Goal: Information Seeking & Learning: Learn about a topic

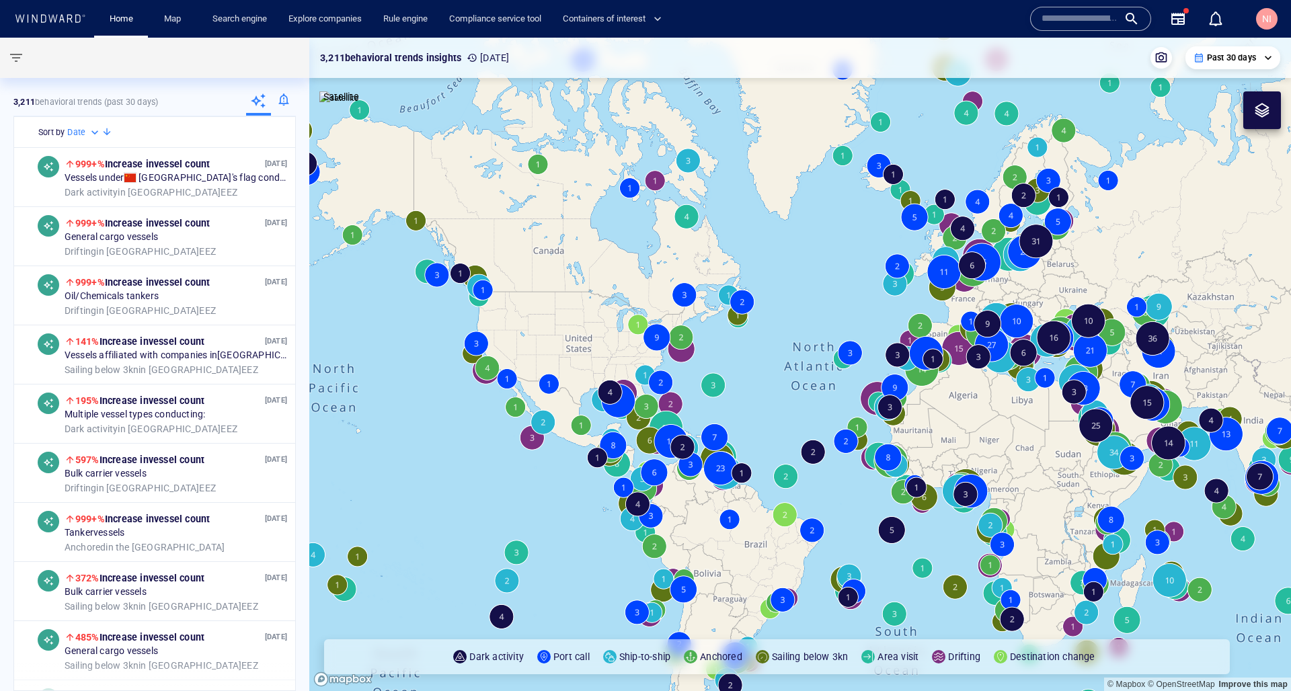
click at [1084, 18] on input "text" at bounding box center [1079, 19] width 77 height 20
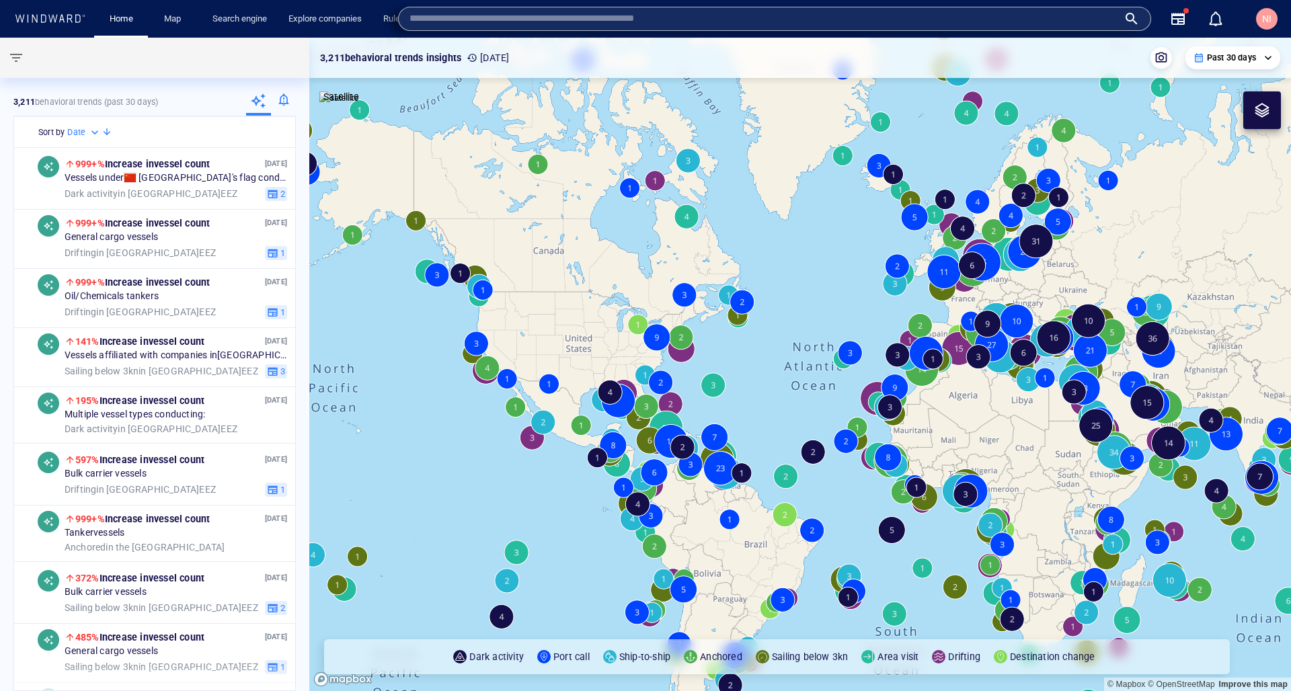
click at [1084, 18] on input "text" at bounding box center [763, 19] width 709 height 20
paste input "*******"
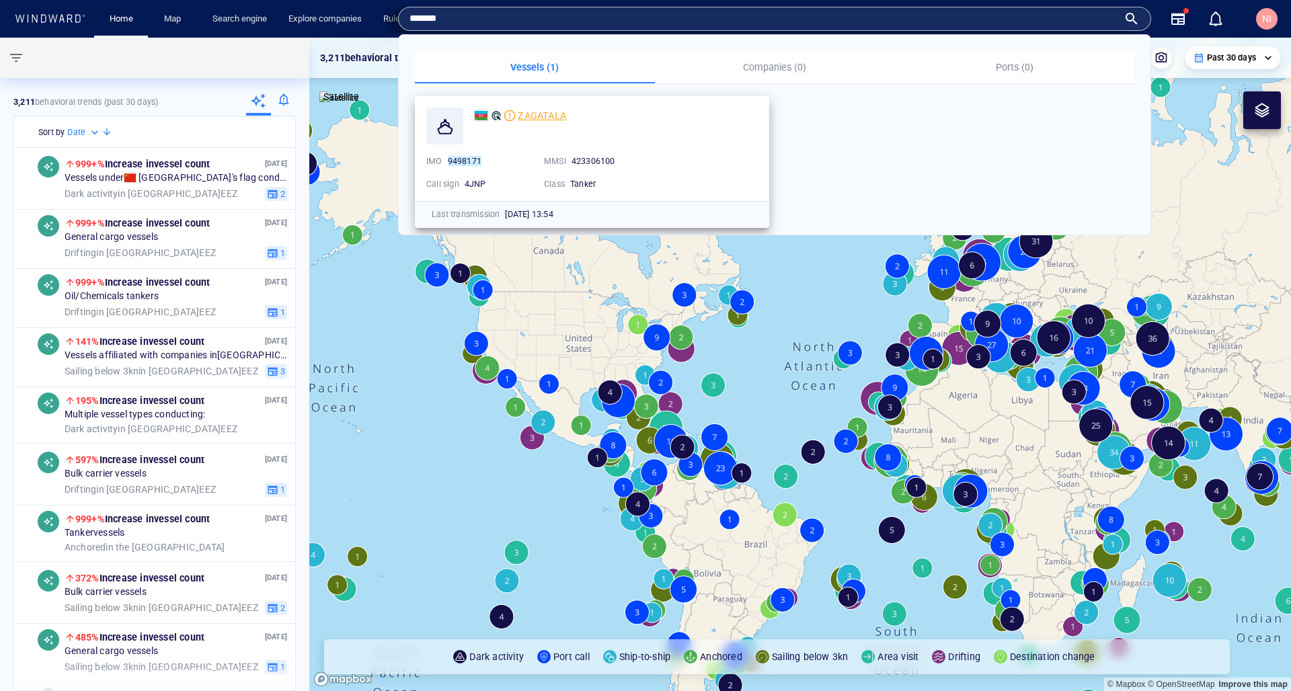
type input "*******"
click at [550, 112] on span "ZAGATALA" at bounding box center [542, 115] width 48 height 11
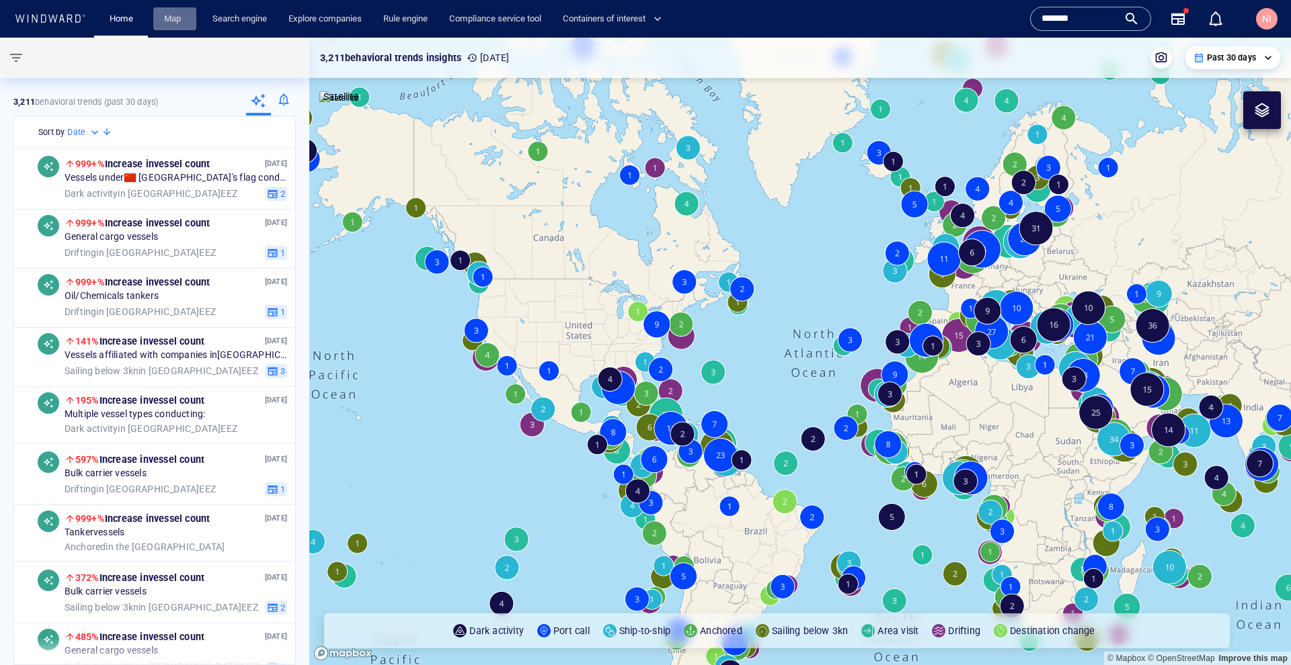
click at [168, 23] on link "Map" at bounding box center [175, 19] width 32 height 24
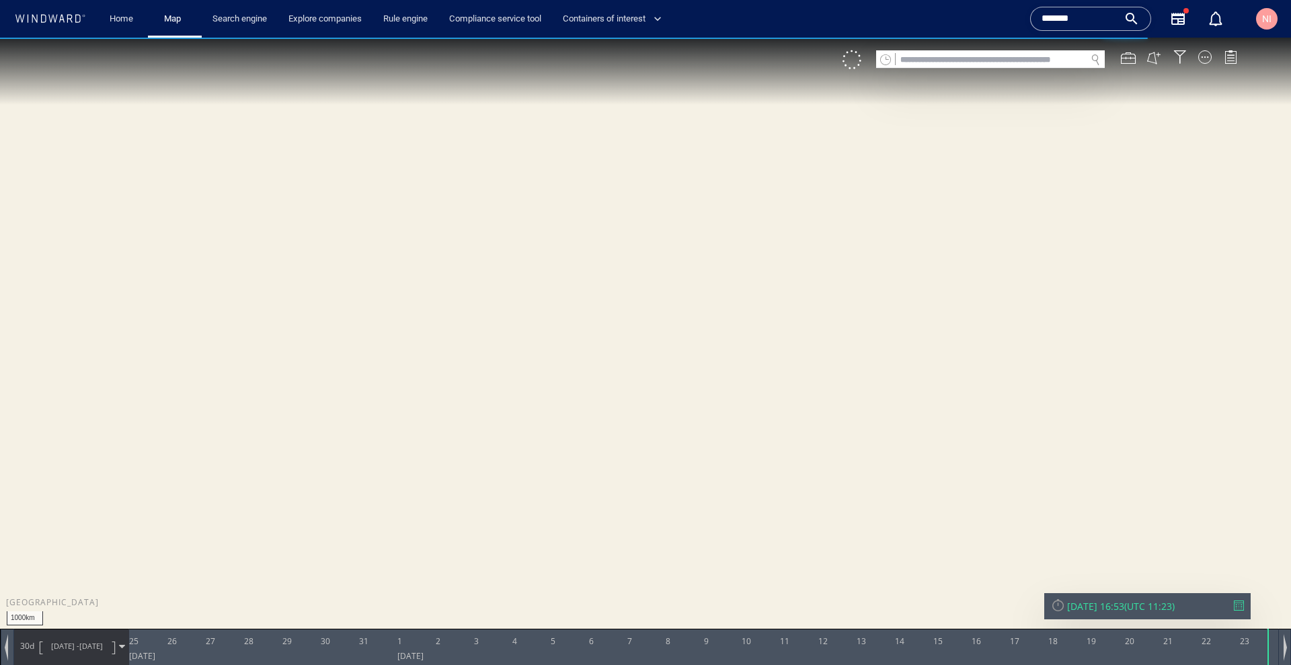
click at [1029, 63] on input "text" at bounding box center [990, 60] width 190 height 18
paste input "*******"
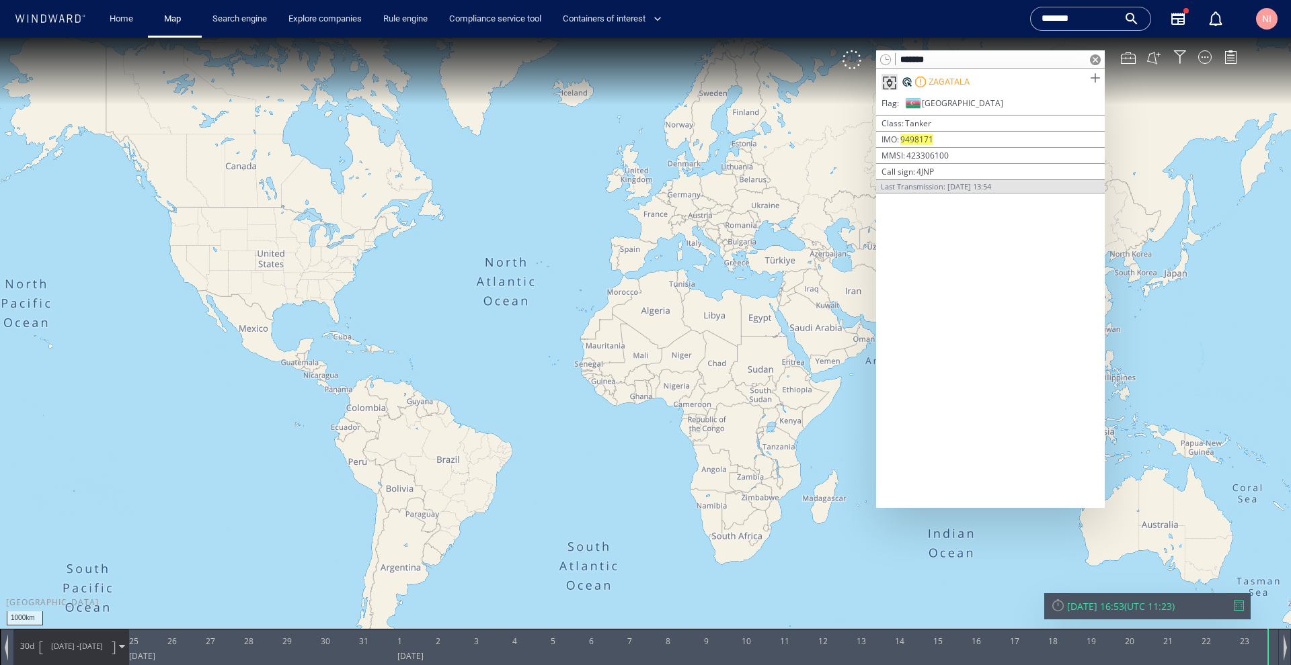
type input "*******"
click at [1096, 77] on span at bounding box center [1094, 78] width 17 height 17
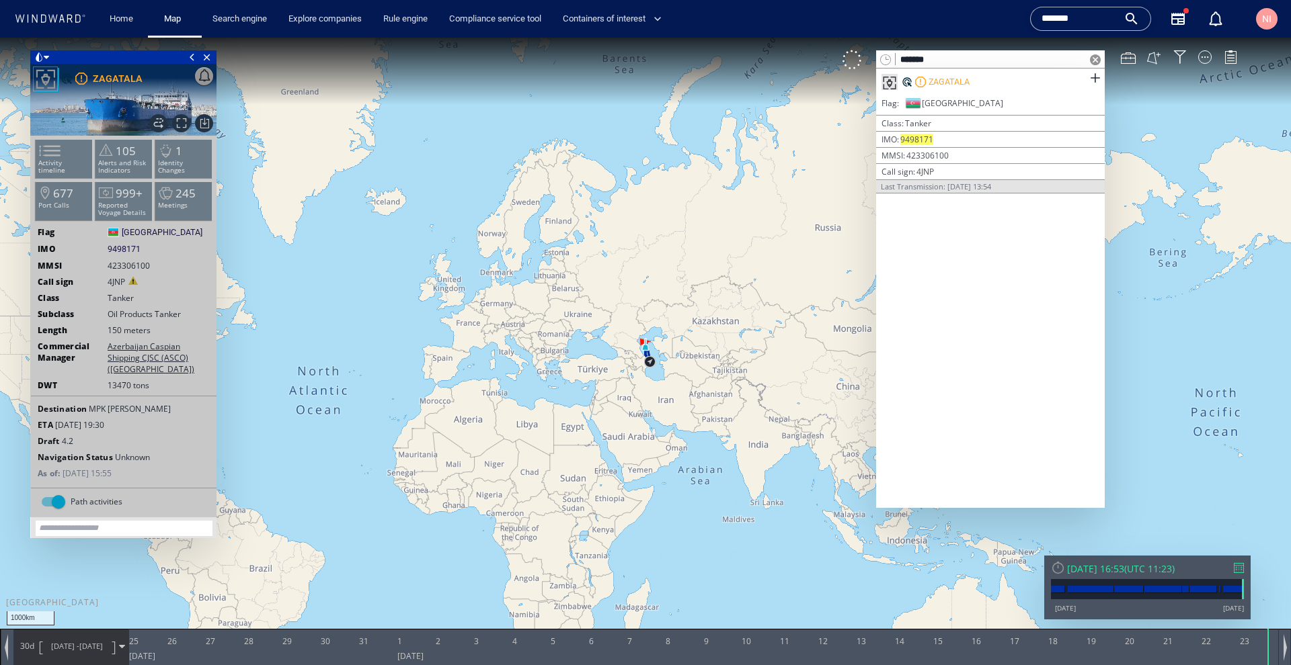
click at [1092, 58] on span at bounding box center [1095, 59] width 11 height 11
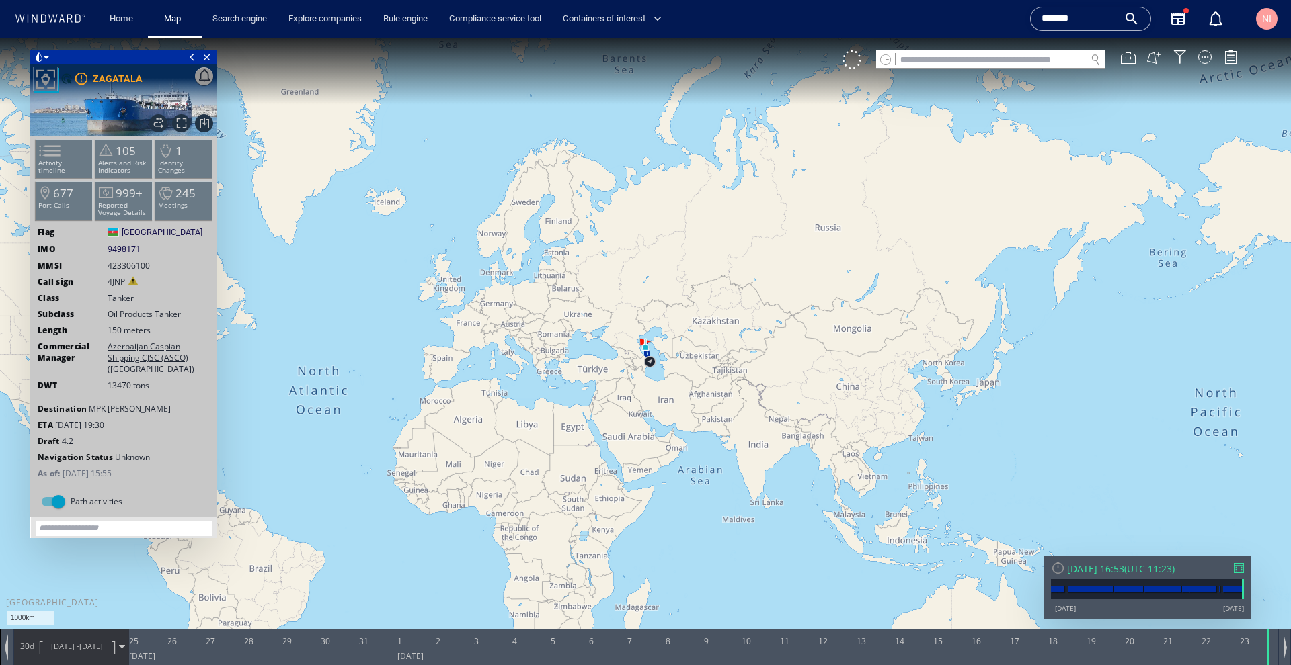
click at [1242, 569] on div at bounding box center [1239, 568] width 10 height 10
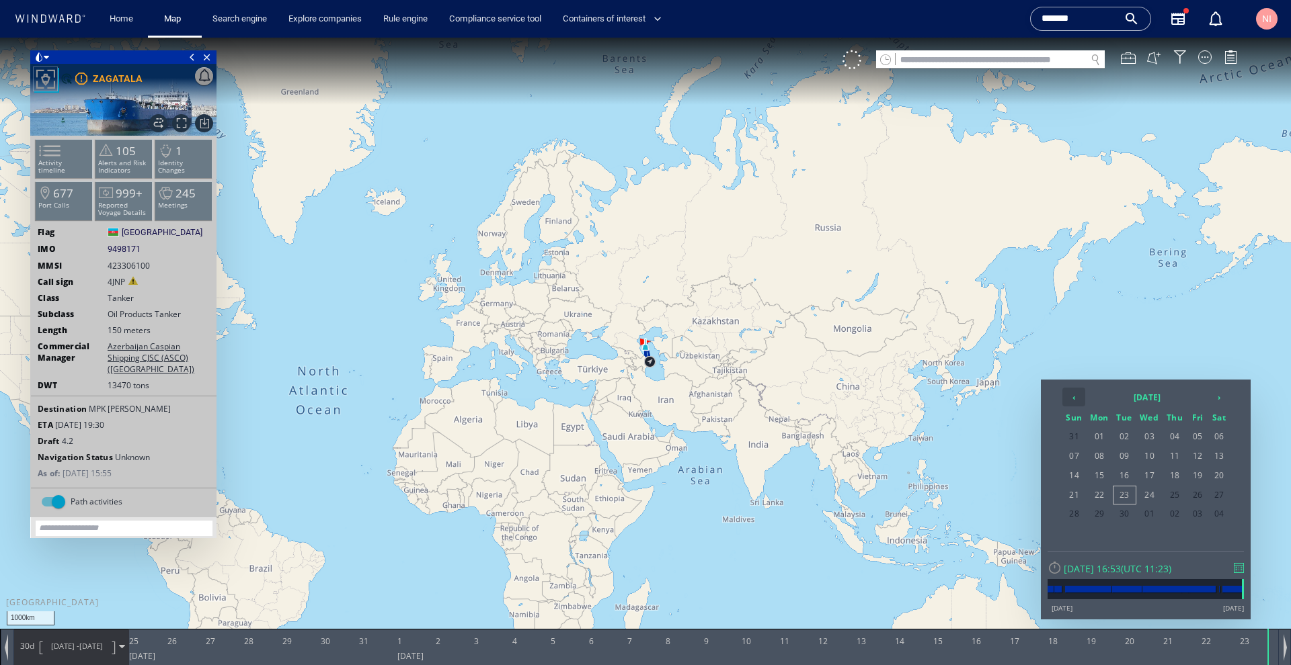
click at [1076, 397] on th "‹" at bounding box center [1073, 397] width 23 height 19
click at [1080, 477] on span "13" at bounding box center [1074, 475] width 23 height 17
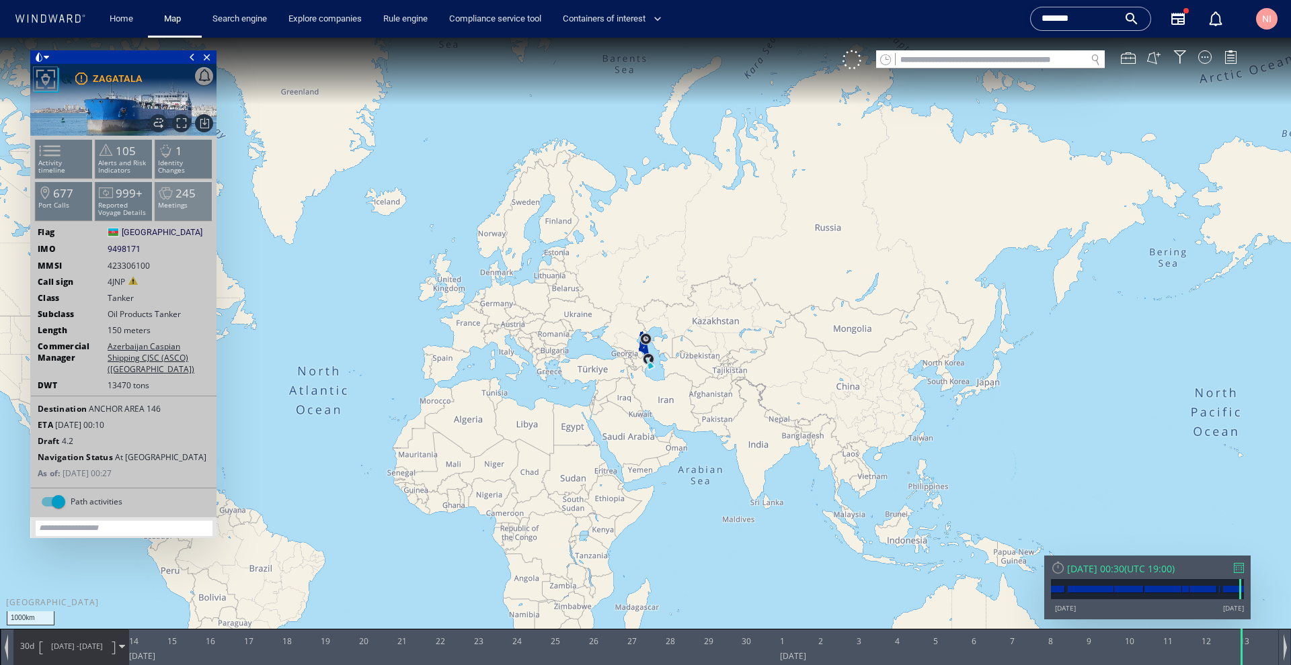
click at [161, 205] on p "Meetings" at bounding box center [183, 205] width 57 height 7
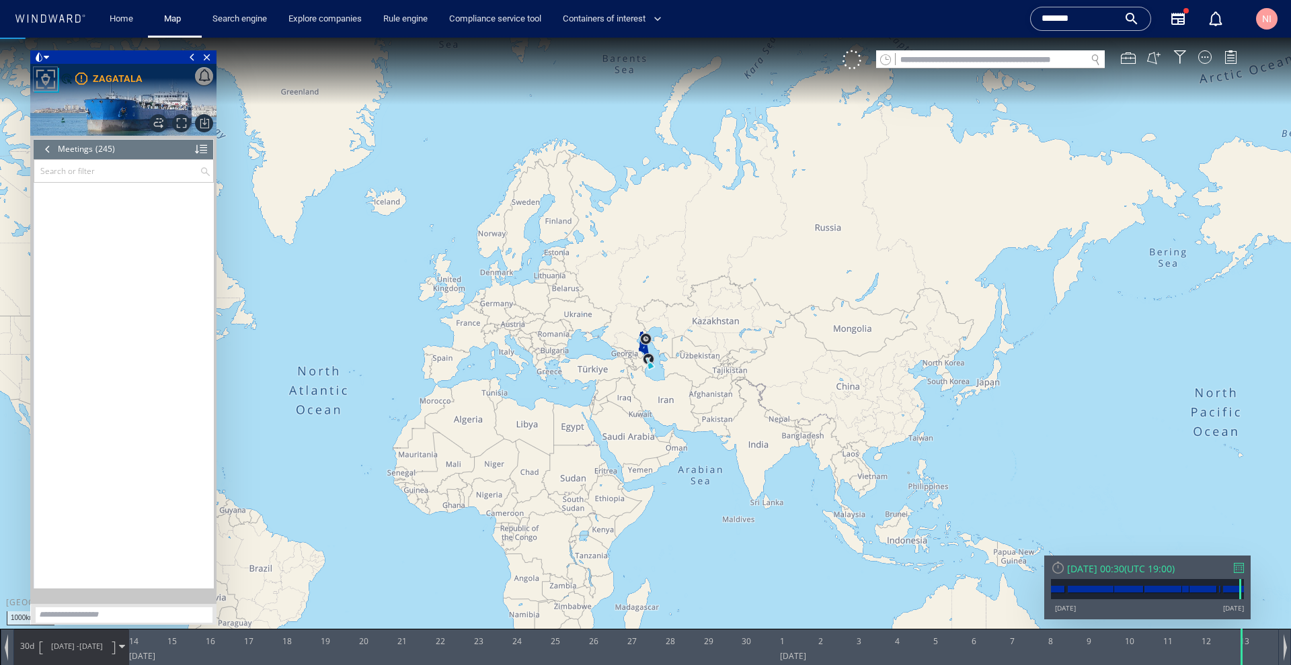
scroll to position [8652, 0]
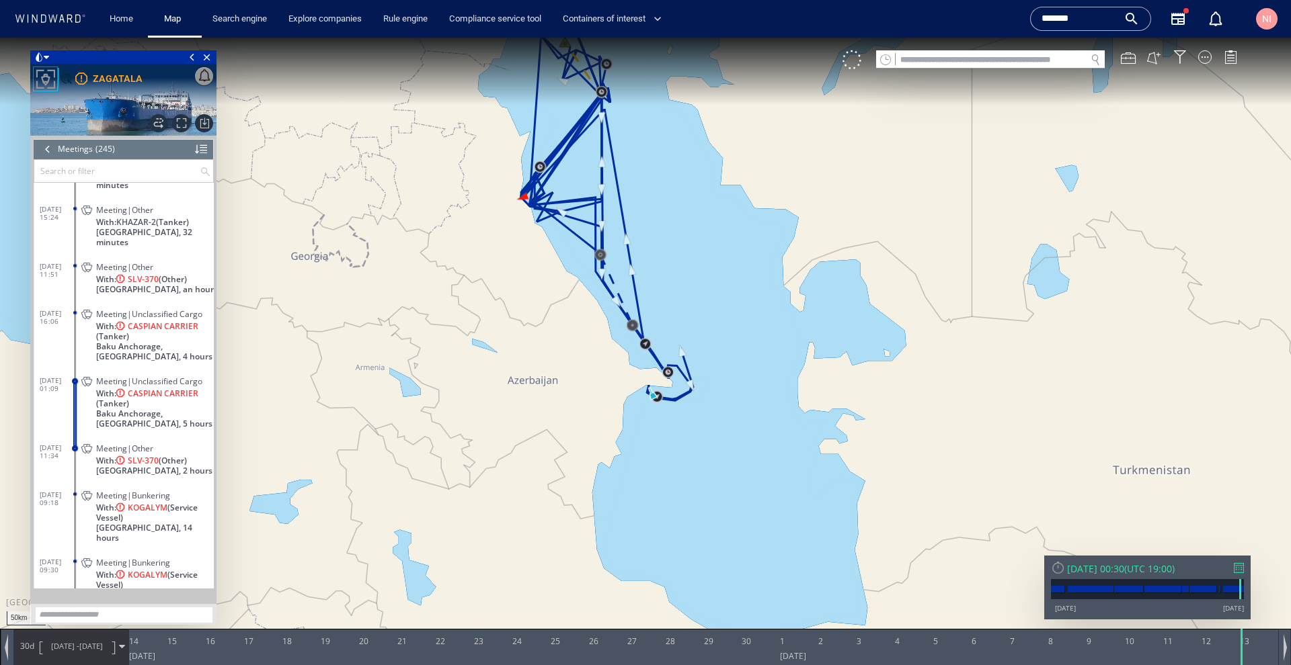
drag, startPoint x: 686, startPoint y: 211, endPoint x: 760, endPoint y: 368, distance: 173.8
click at [760, 368] on canvas "Map" at bounding box center [645, 345] width 1291 height 614
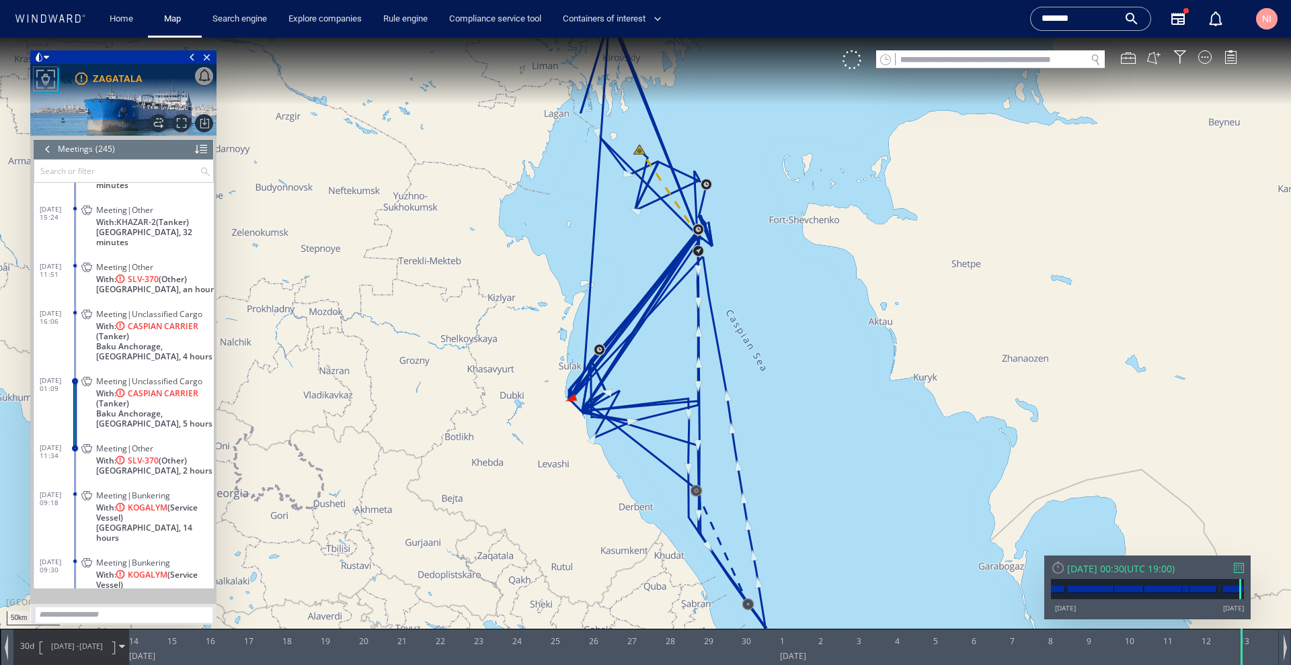
drag, startPoint x: 722, startPoint y: 316, endPoint x: 771, endPoint y: 415, distance: 110.9
click at [771, 415] on canvas "Map" at bounding box center [645, 345] width 1291 height 614
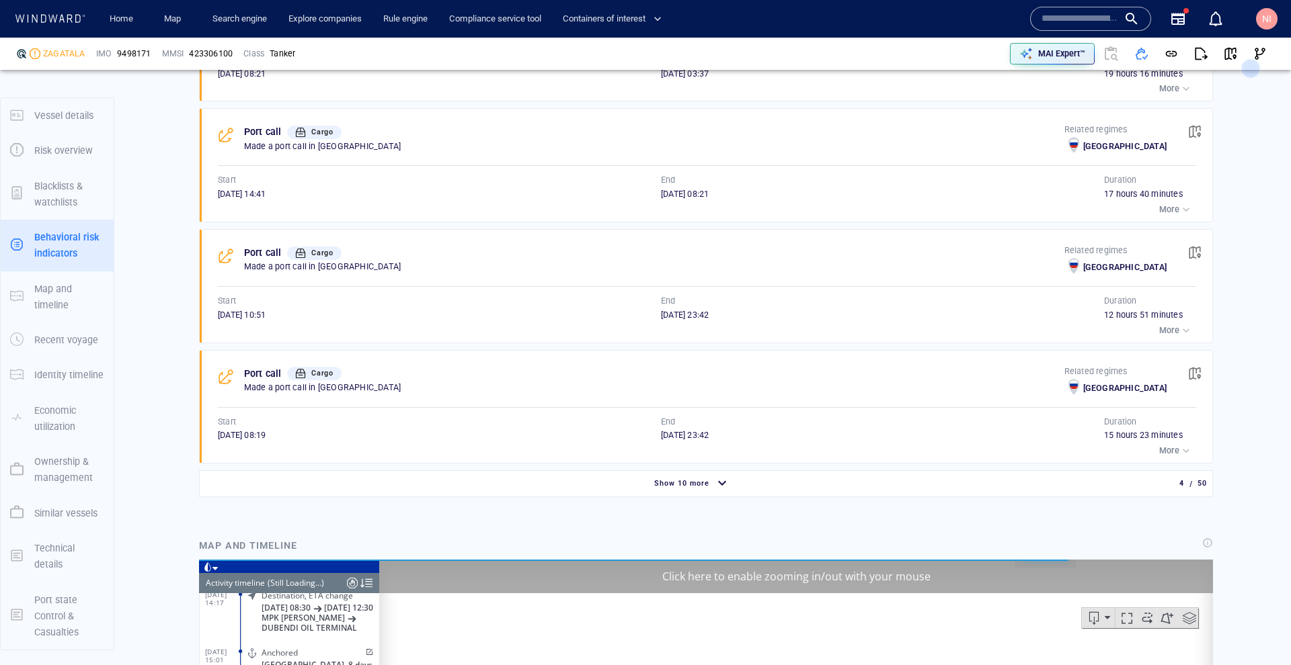
scroll to position [1158, 0]
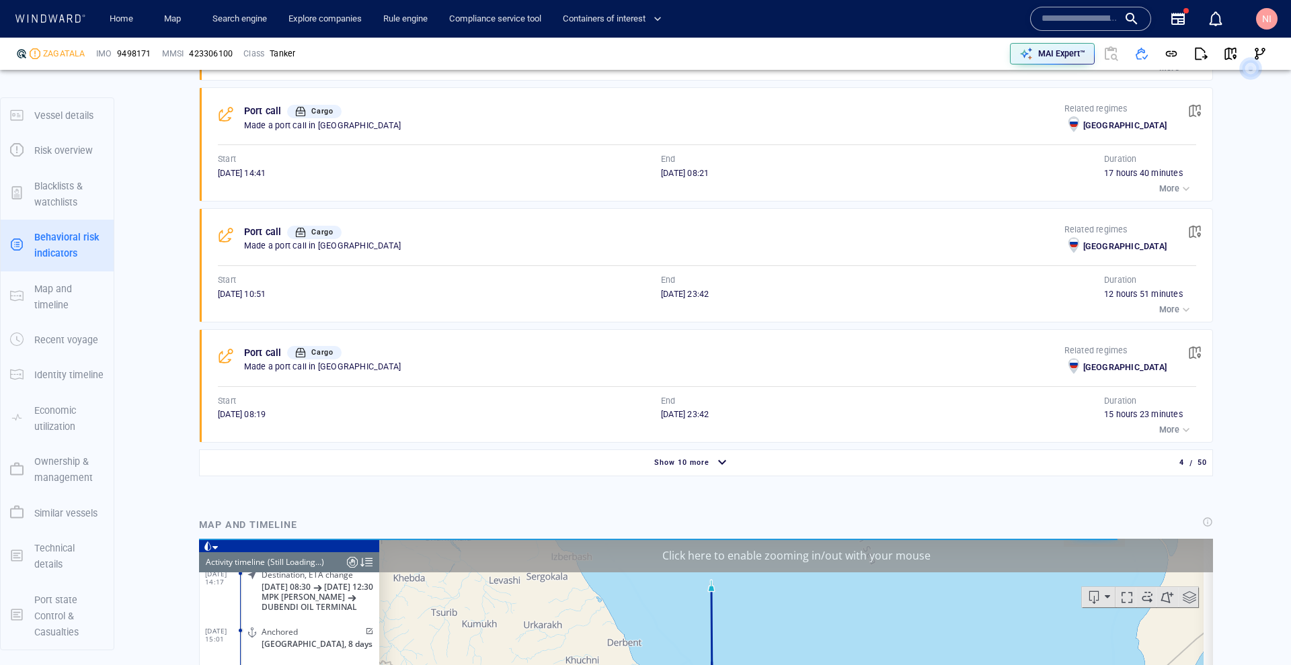
click at [683, 456] on div "Show 10 more" at bounding box center [681, 462] width 60 height 17
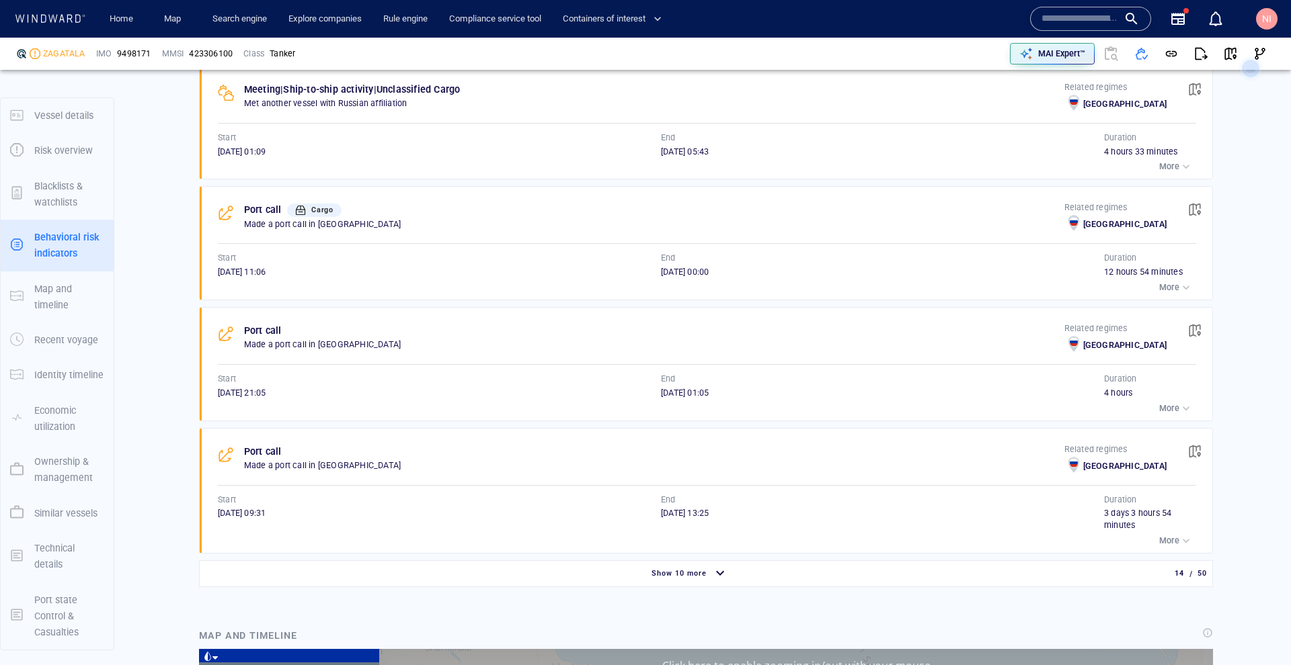
scroll to position [2294, 0]
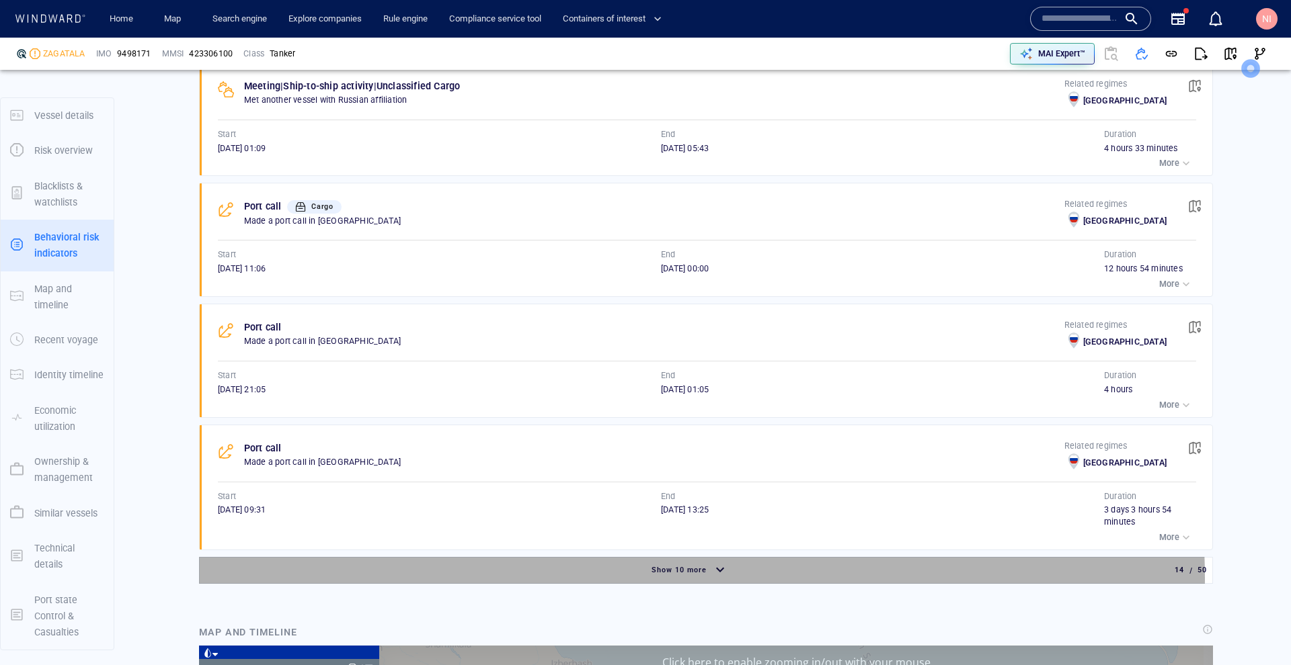
click at [678, 562] on div "Show 10 more" at bounding box center [679, 570] width 60 height 17
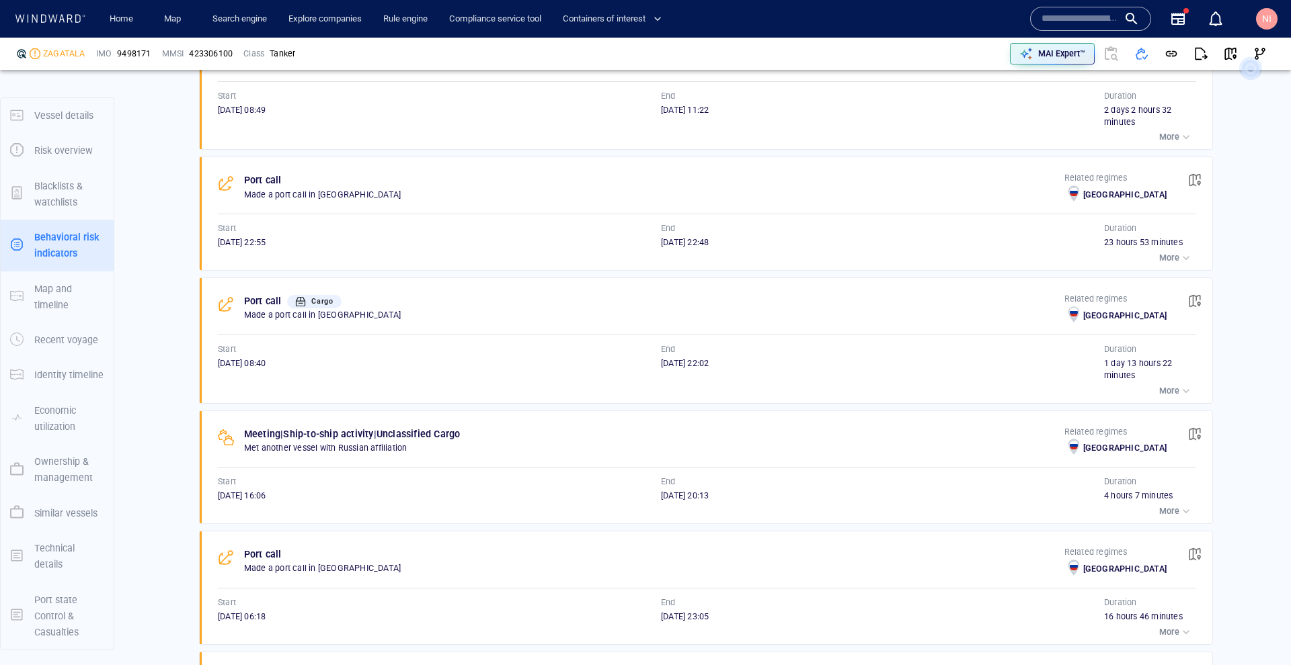
scroll to position [3198, 0]
